Goal: Find contact information

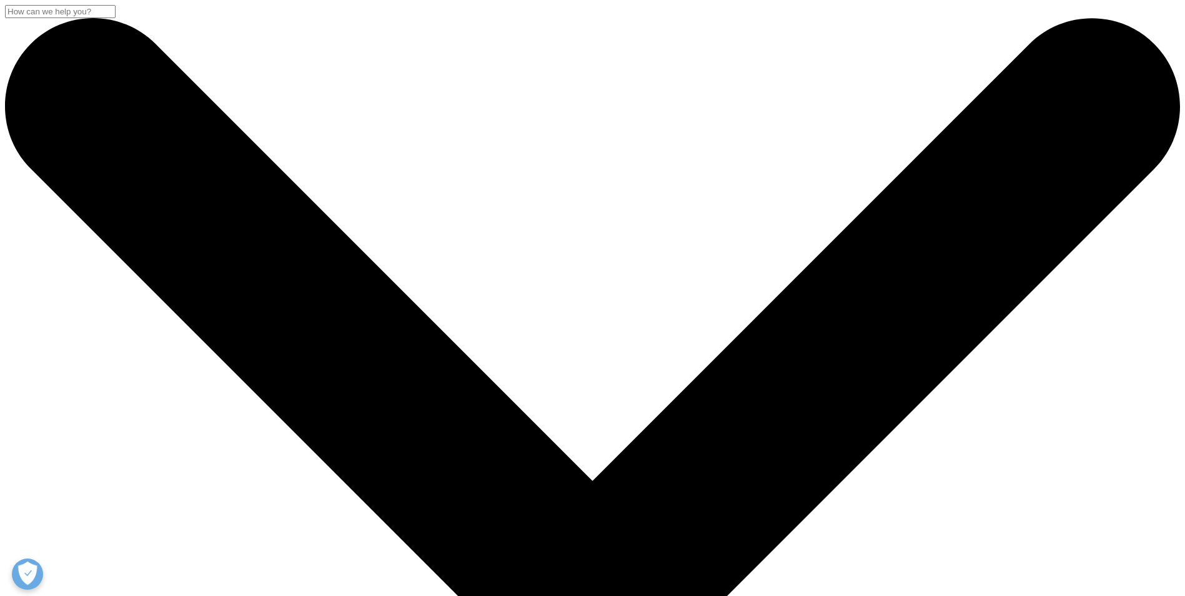
click at [116, 18] on input "Search" at bounding box center [60, 11] width 111 height 13
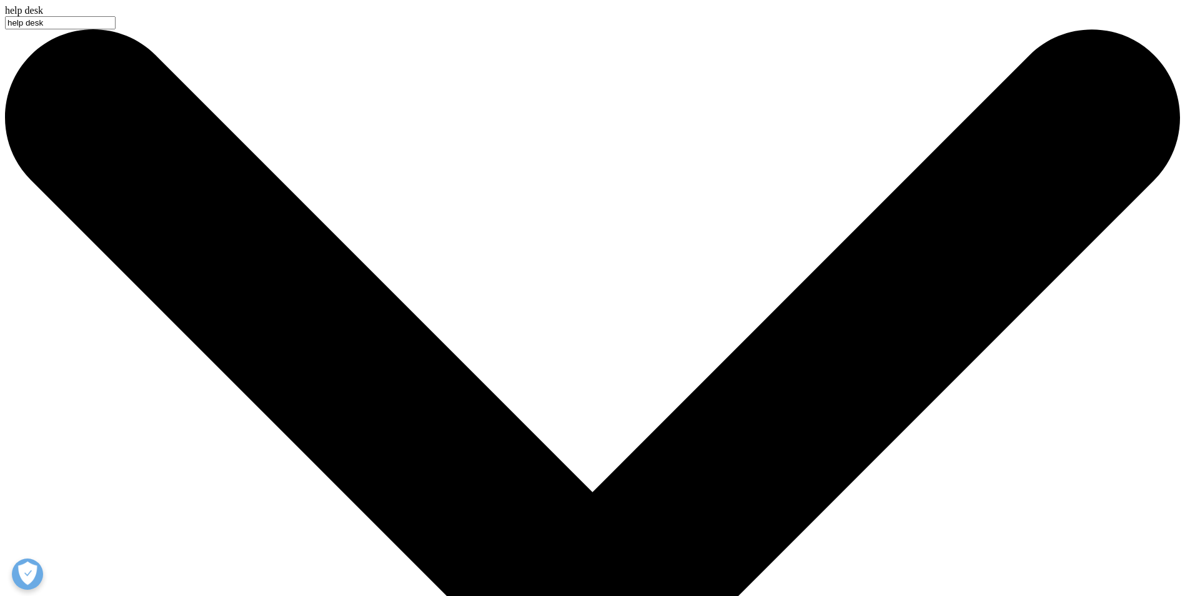
type input "help desk"
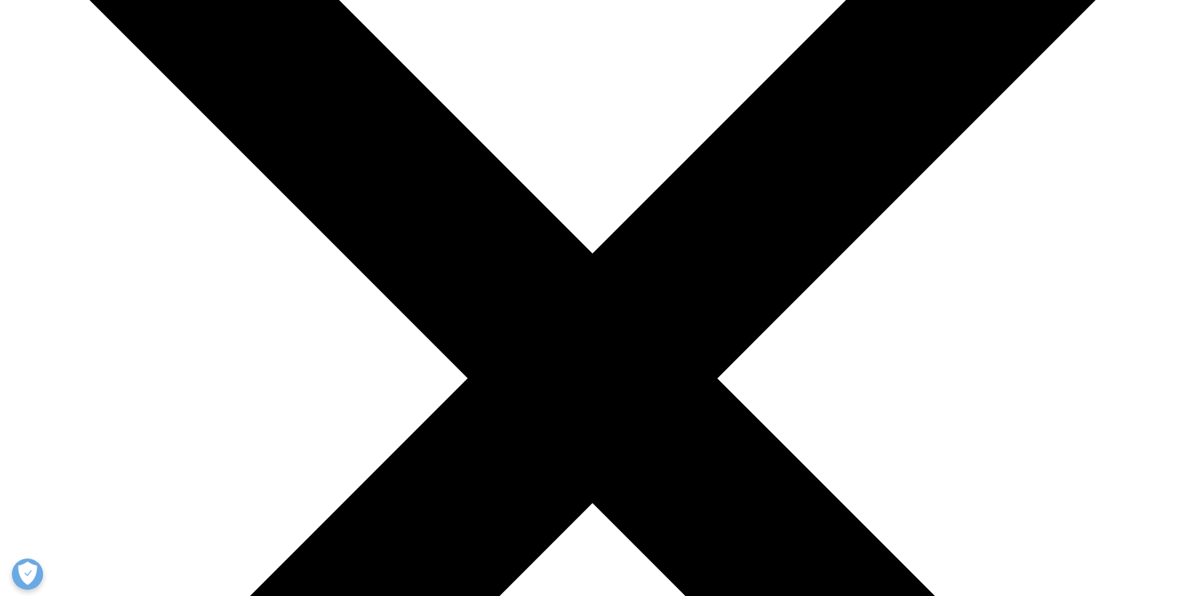
scroll to position [250, 0]
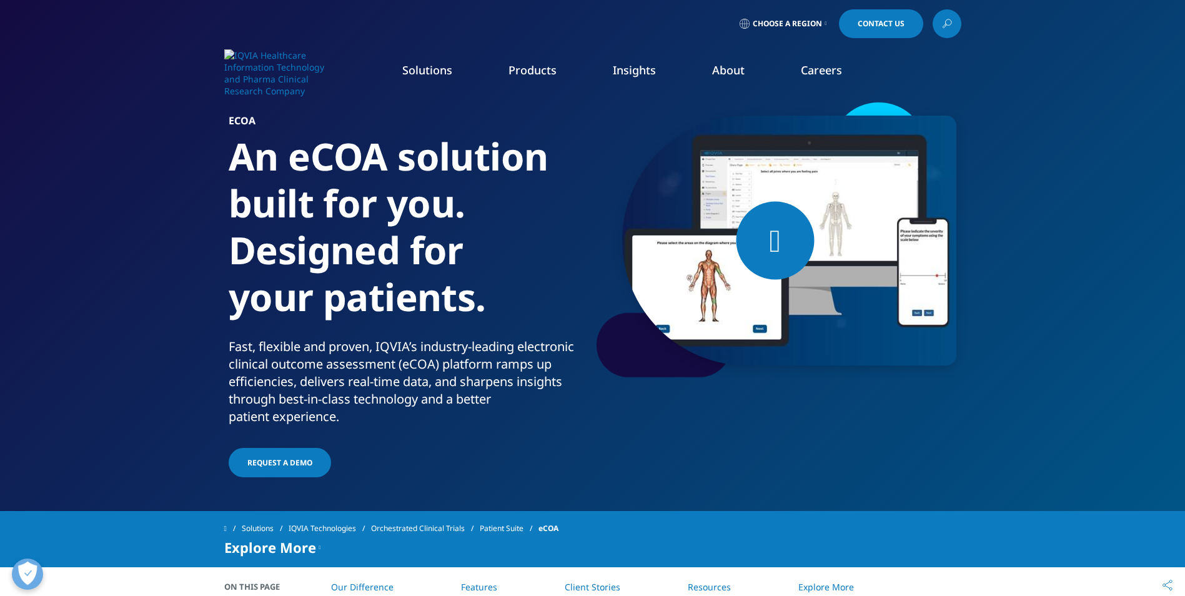
click at [825, 22] on icon at bounding box center [826, 23] width 2 height 5
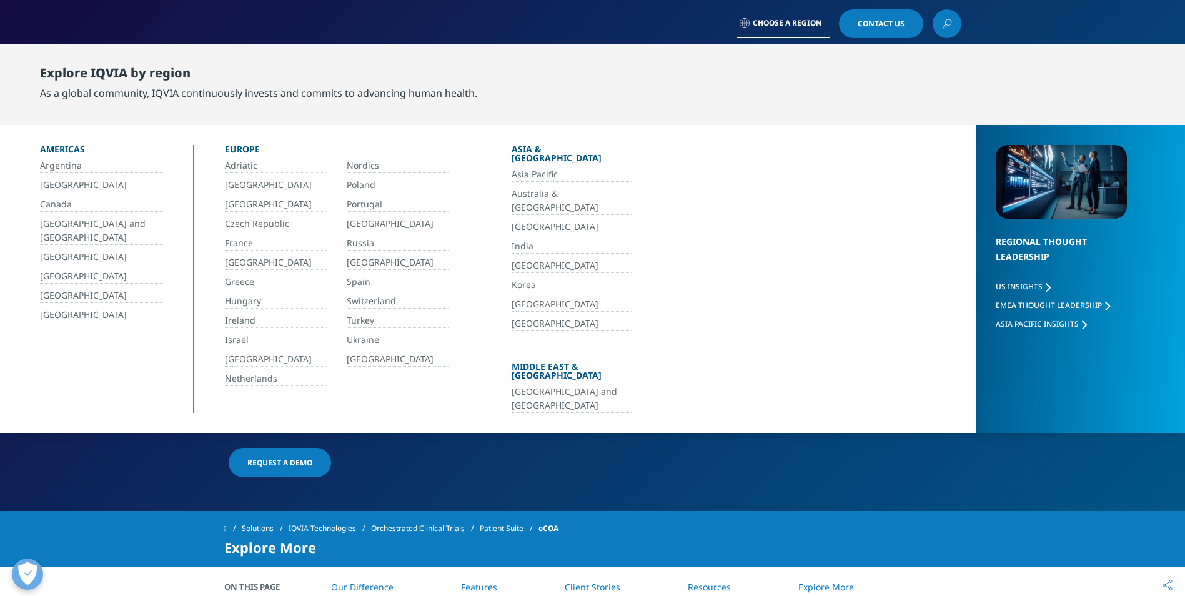
click at [61, 313] on link "[GEOGRAPHIC_DATA]" at bounding box center [101, 315] width 122 height 14
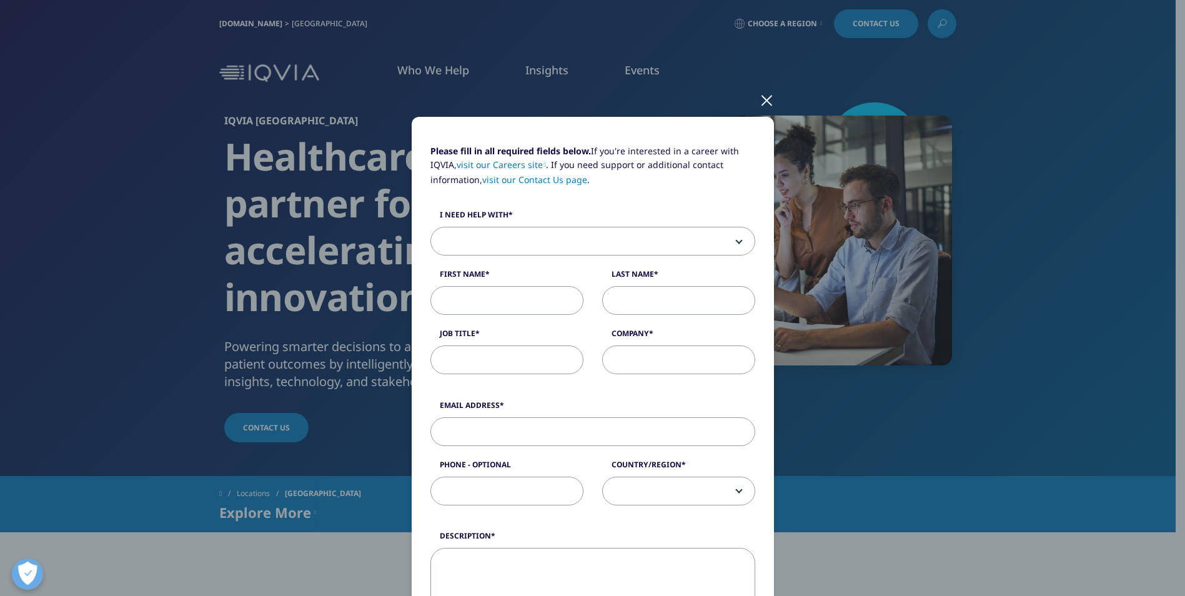
click at [765, 99] on div at bounding box center [767, 99] width 14 height 34
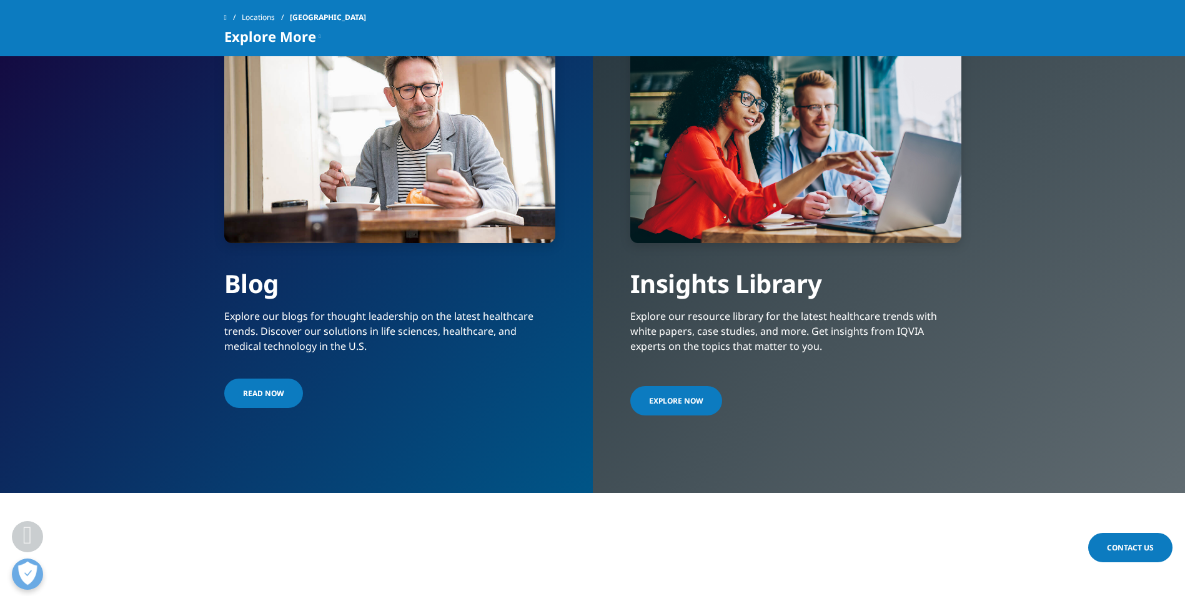
scroll to position [2723, 0]
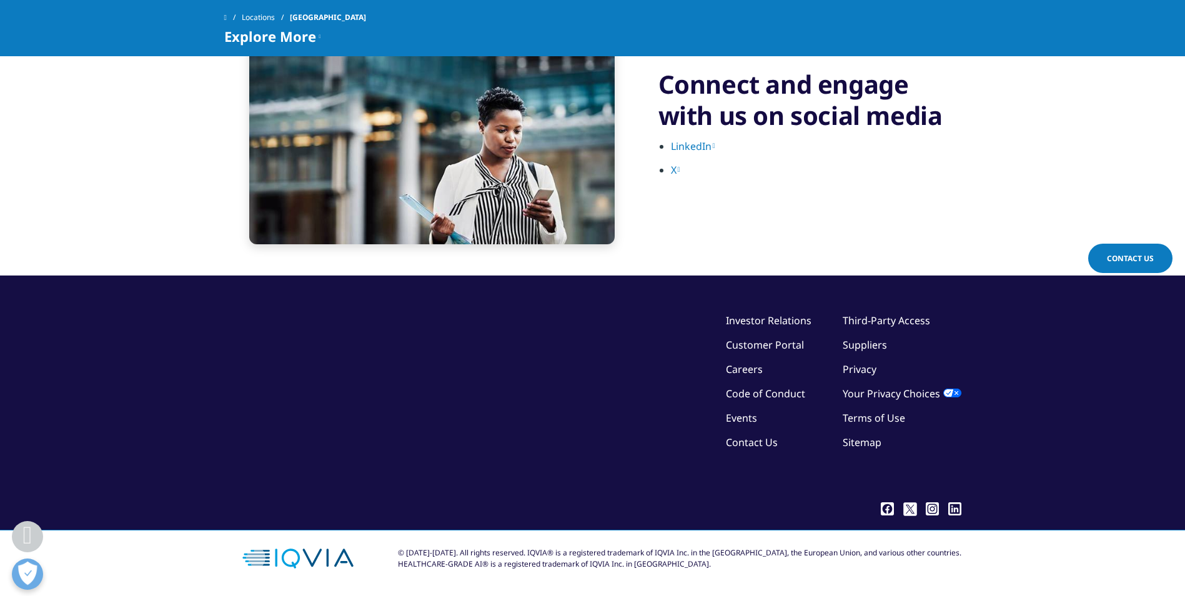
click at [769, 347] on link "Customer Portal" at bounding box center [765, 345] width 78 height 14
